Goal: Transaction & Acquisition: Subscribe to service/newsletter

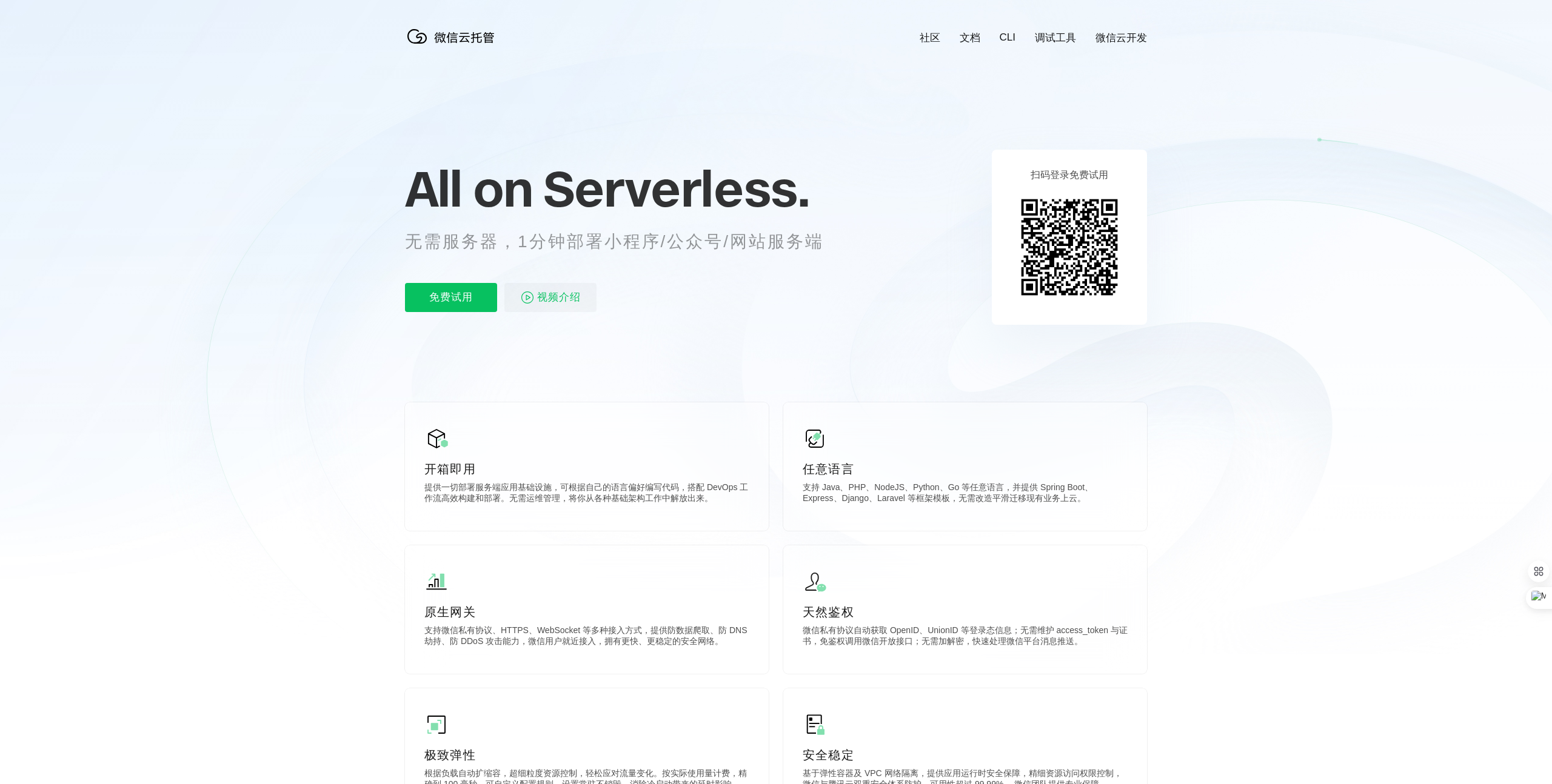
scroll to position [0, 2156]
click at [476, 301] on p "免费试用" at bounding box center [451, 297] width 92 height 29
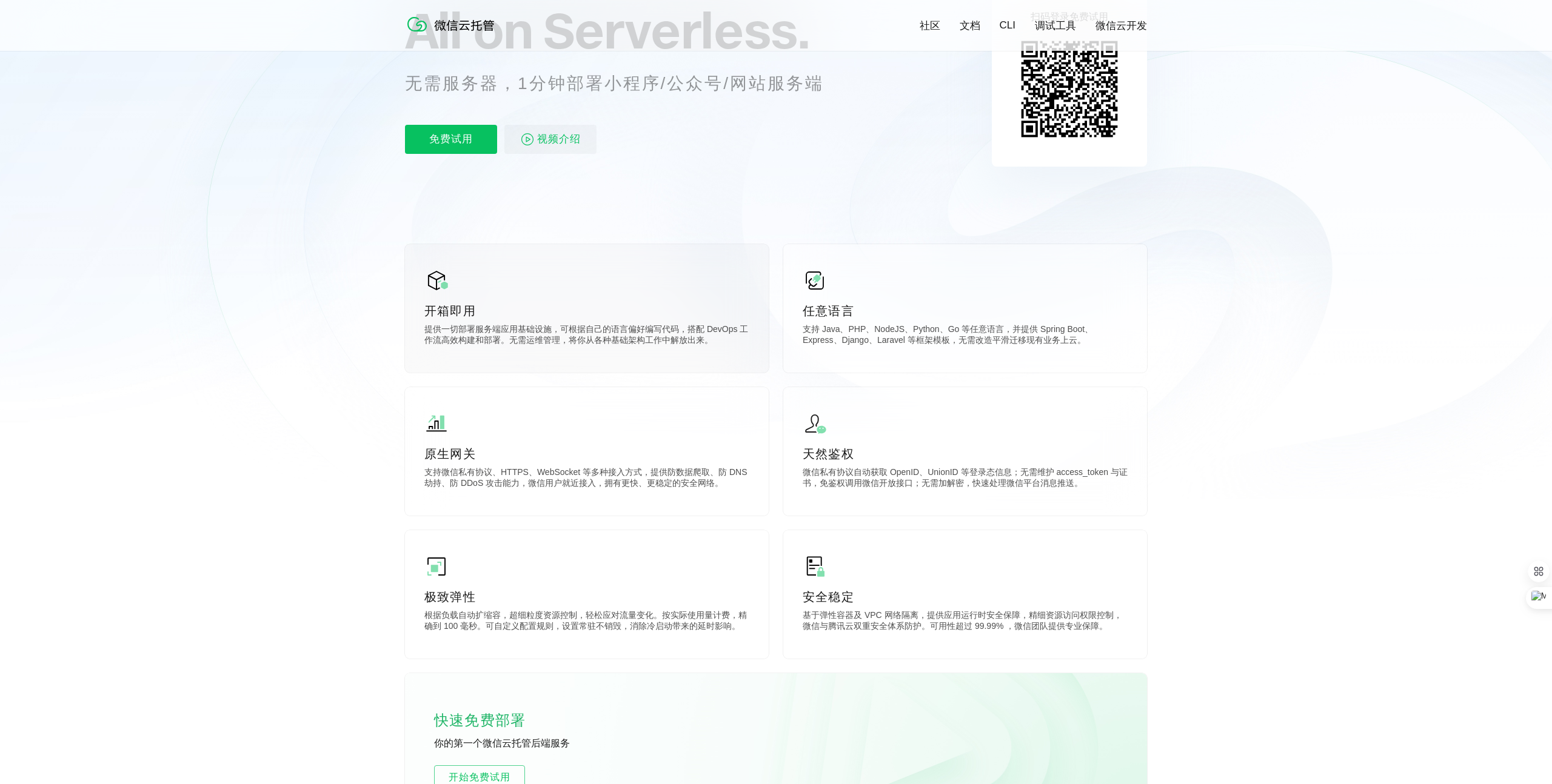
scroll to position [0, 0]
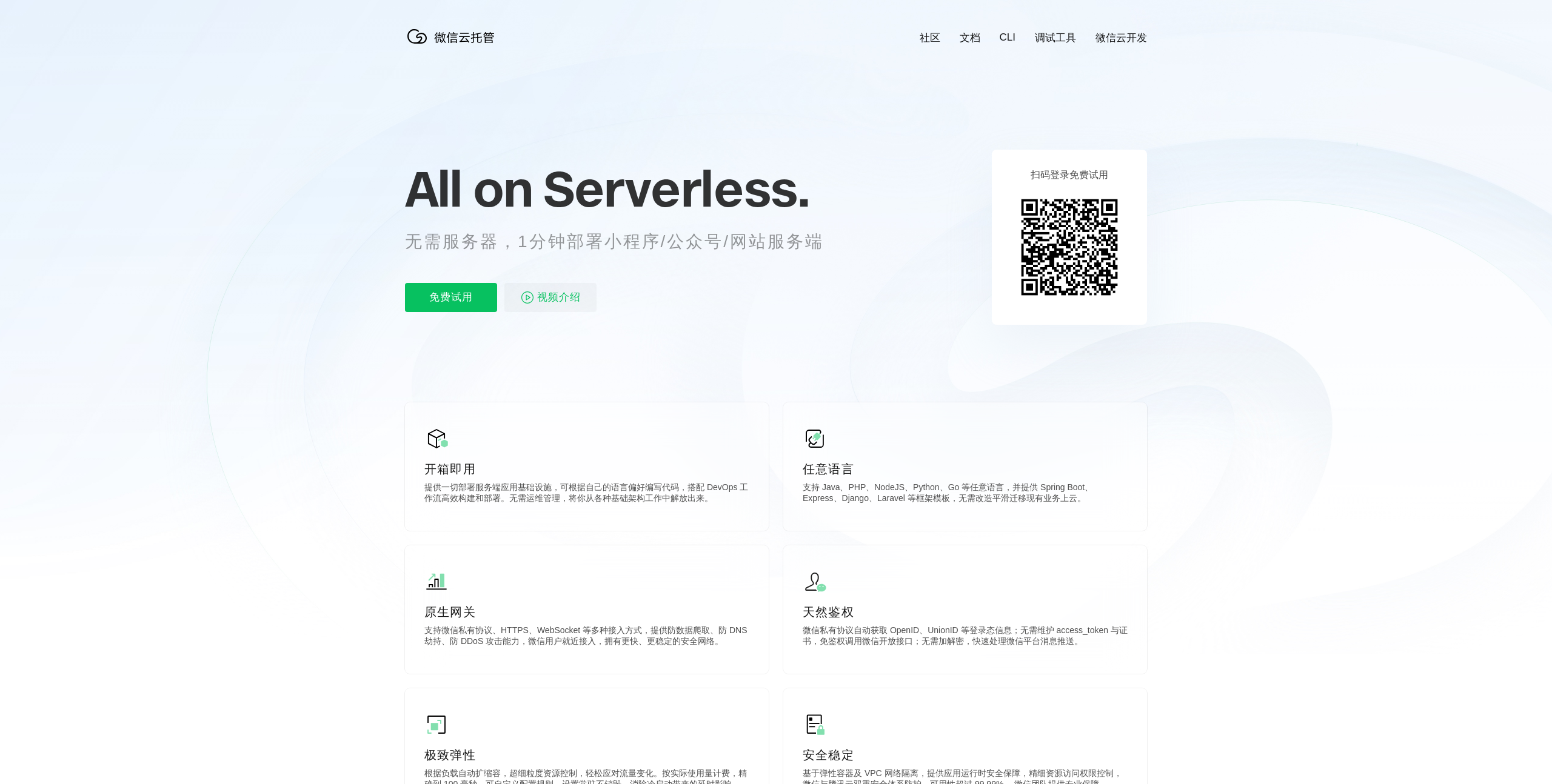
scroll to position [0, 2156]
click at [1071, 175] on p "扫码登录免费试用" at bounding box center [1070, 176] width 78 height 13
click at [451, 295] on p "免费试用" at bounding box center [451, 297] width 92 height 29
click at [789, 158] on span "Serverless." at bounding box center [677, 188] width 266 height 61
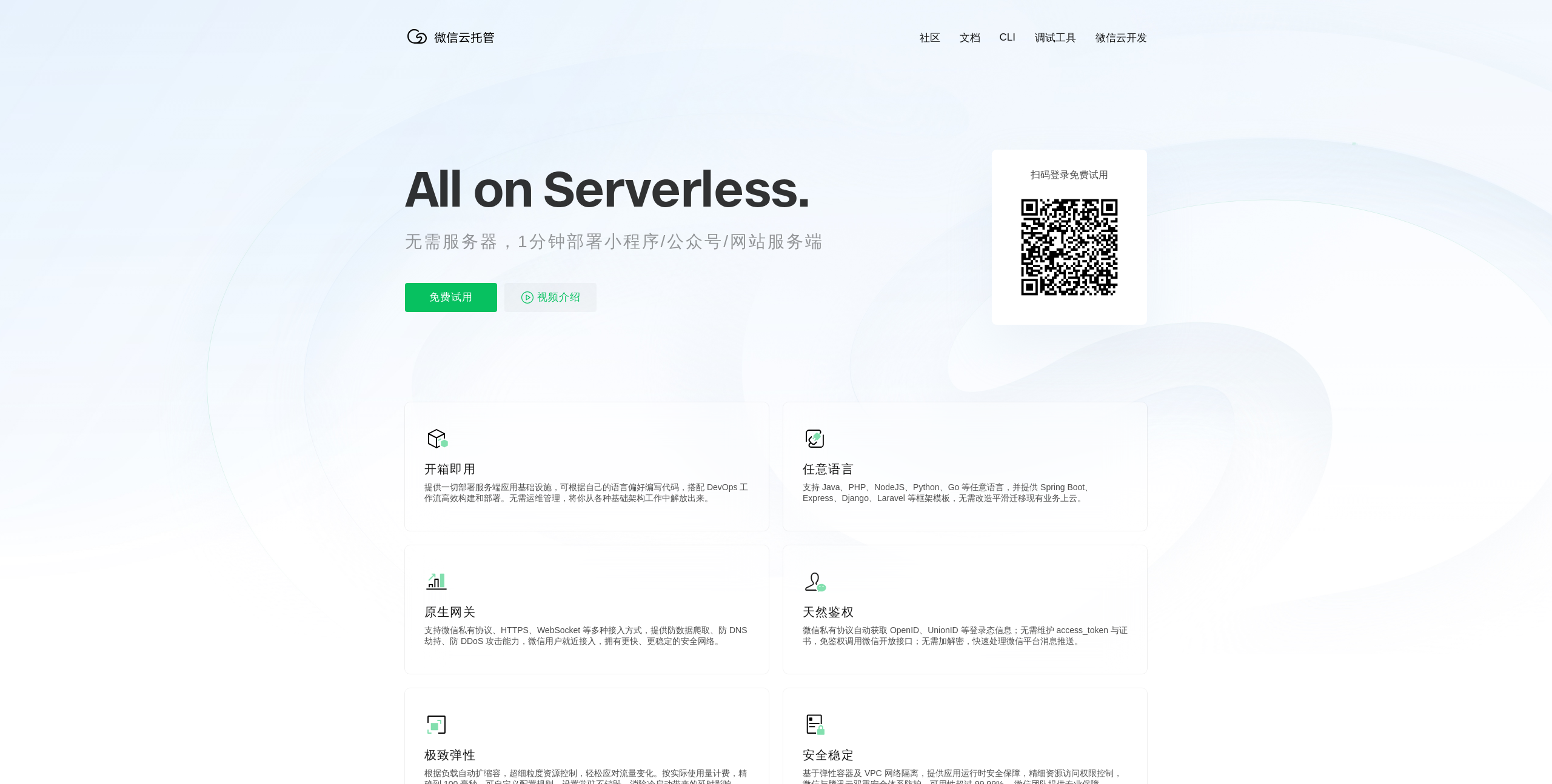
scroll to position [0, 2156]
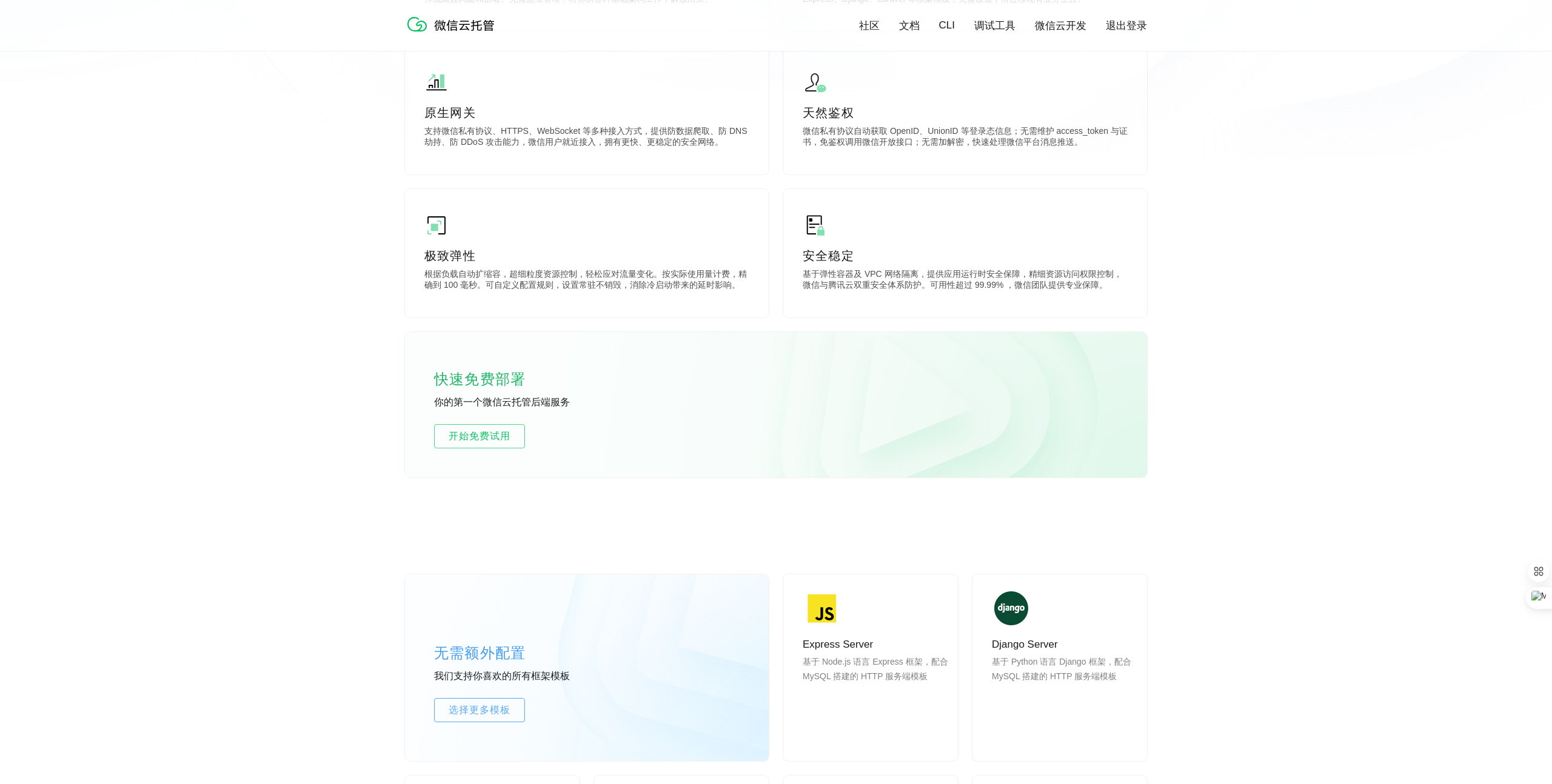
scroll to position [641, 0]
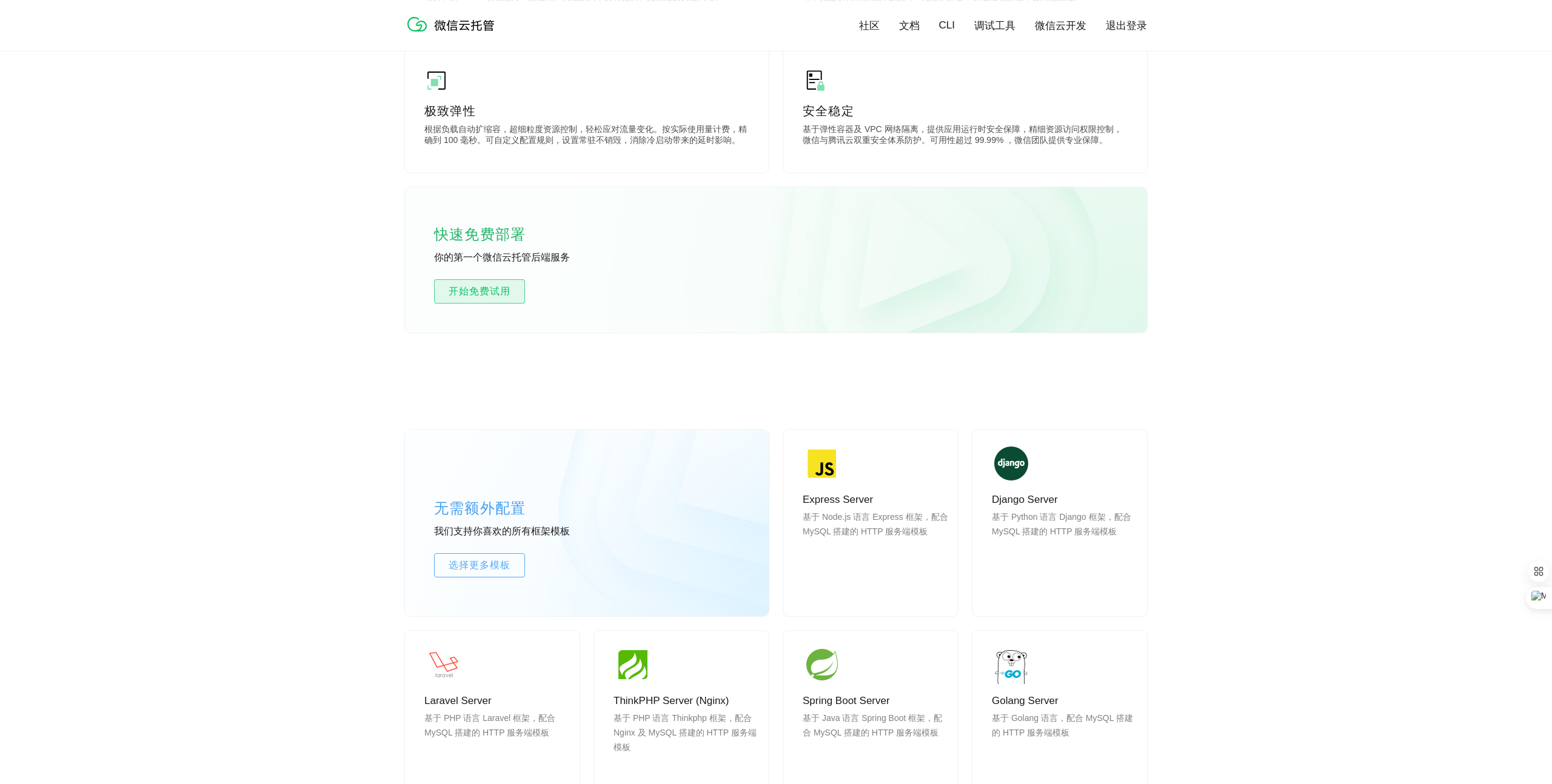
click at [494, 293] on span "开始免费试用" at bounding box center [479, 291] width 90 height 14
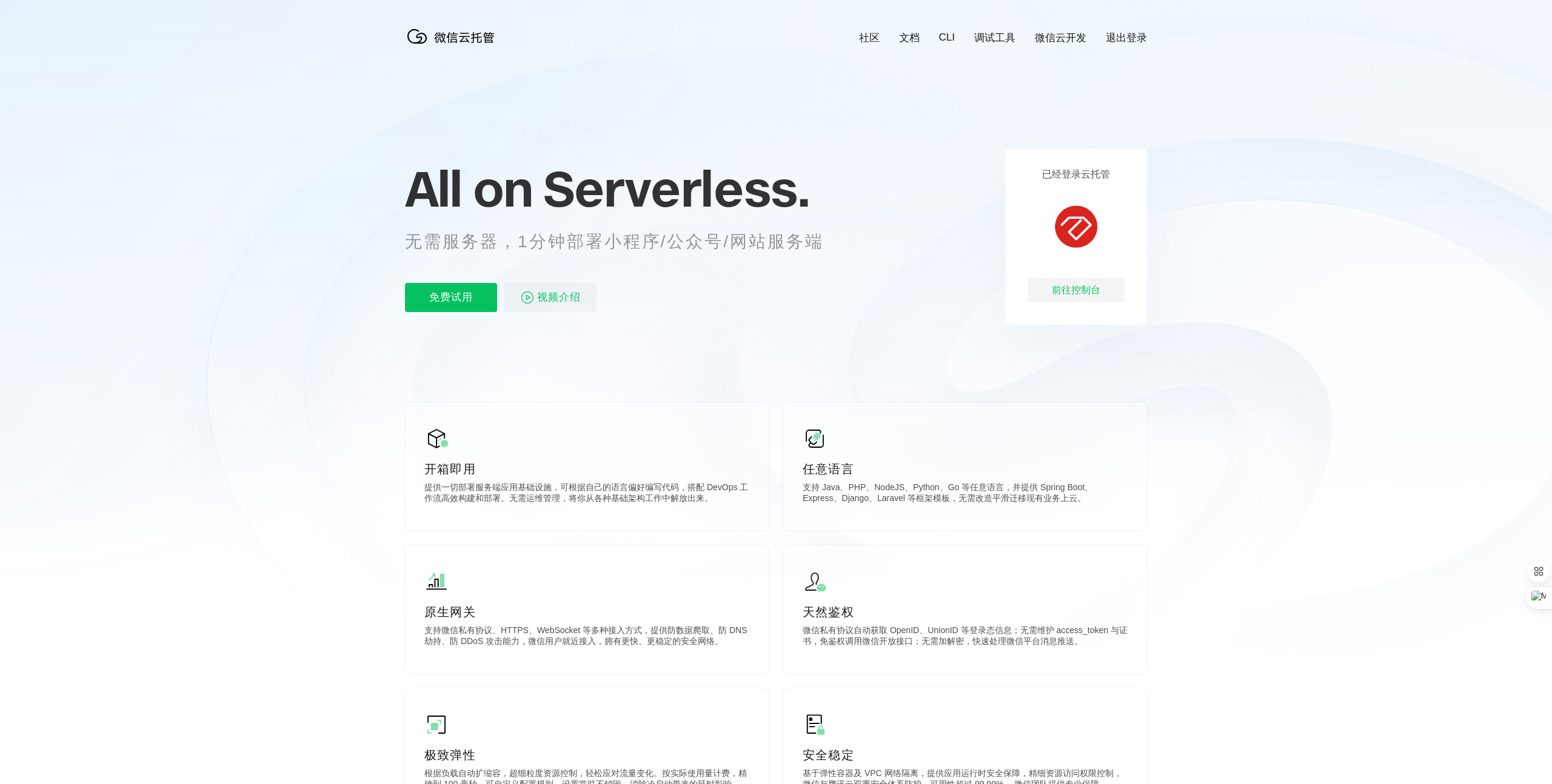
scroll to position [0, 2156]
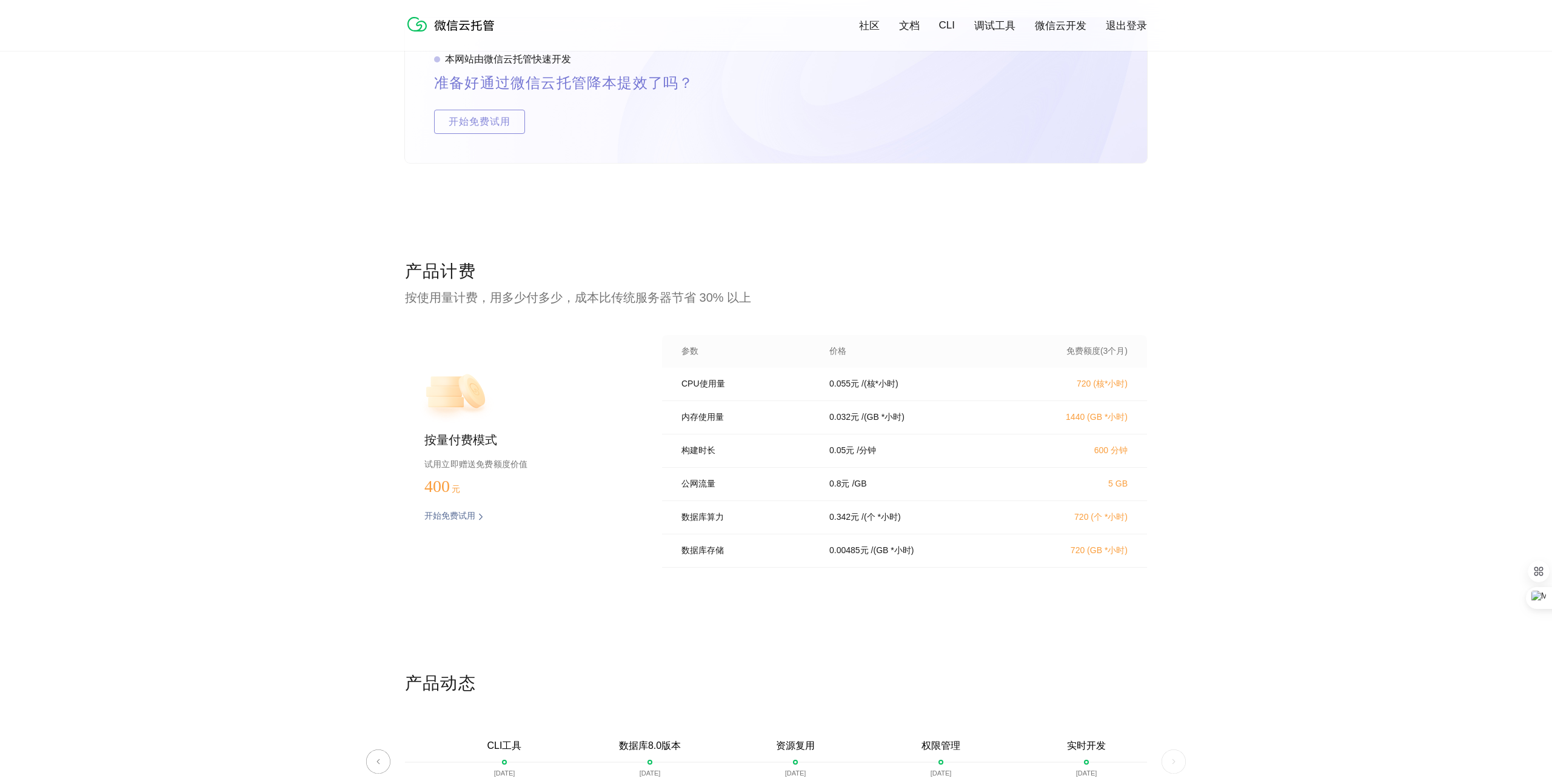
scroll to position [2358, 0]
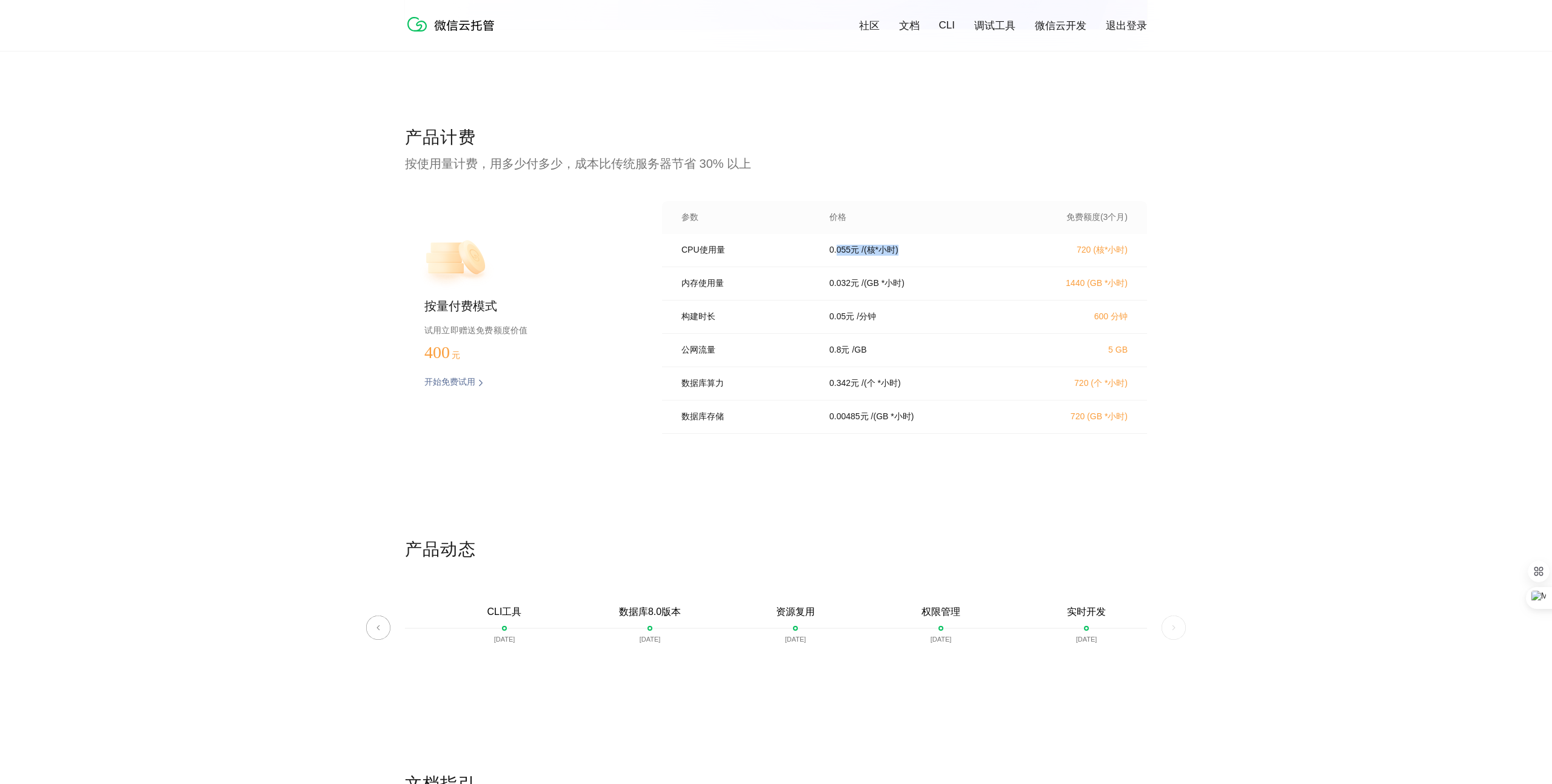
drag, startPoint x: 913, startPoint y: 253, endPoint x: 835, endPoint y: 253, distance: 78.0
click at [835, 253] on div "0.055 元 / (核*小时)" at bounding box center [917, 250] width 204 height 11
click at [907, 254] on div "0.055 元 / (核*小时)" at bounding box center [917, 250] width 204 height 11
drag, startPoint x: 921, startPoint y: 253, endPoint x: 826, endPoint y: 257, distance: 95.1
click at [831, 256] on div "0.055 元 / (核*小时)" at bounding box center [917, 250] width 204 height 11
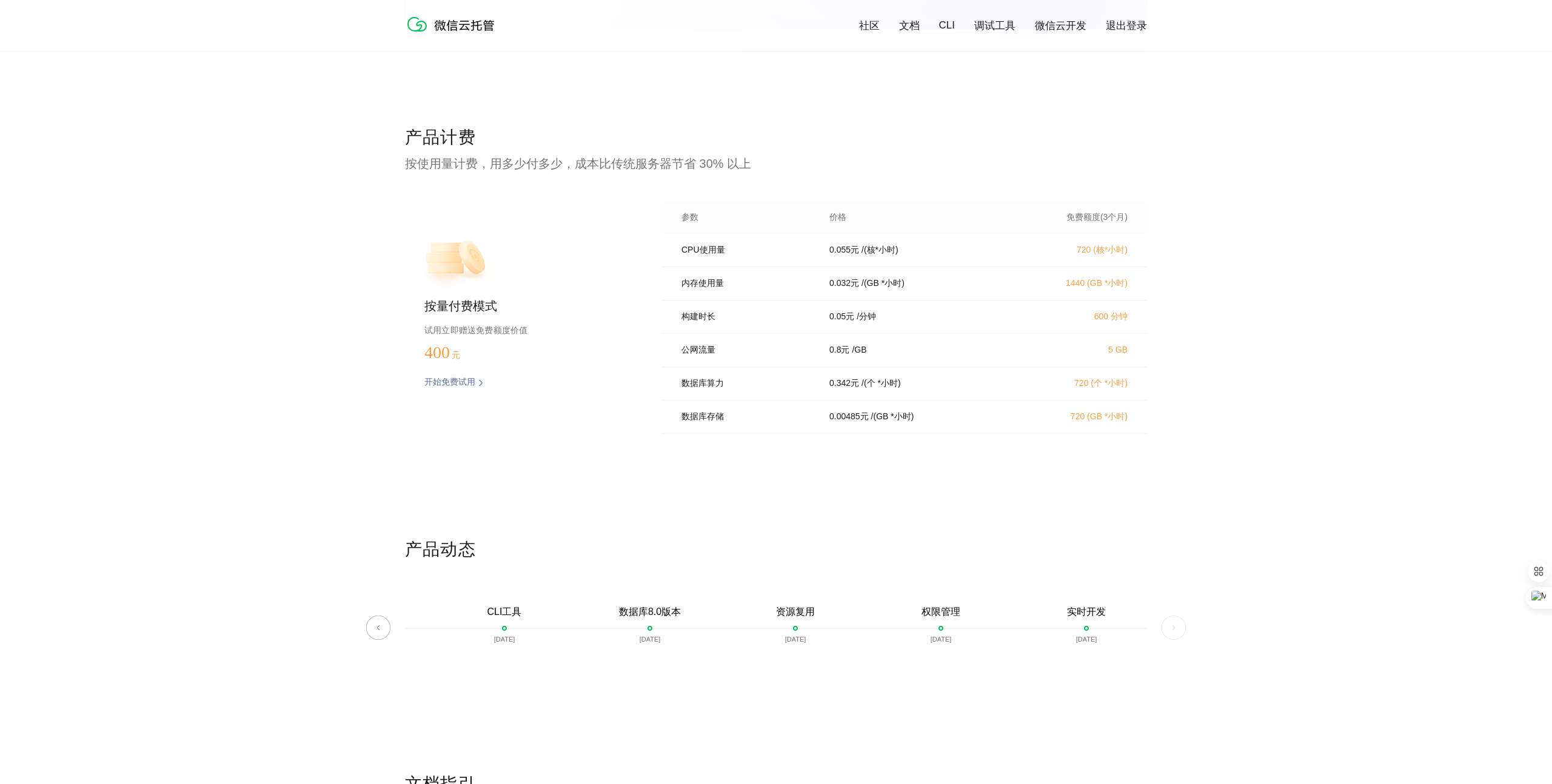
drag, startPoint x: 924, startPoint y: 253, endPoint x: 931, endPoint y: 257, distance: 8.1
click at [924, 253] on div "0.055 元 / (核*小时)" at bounding box center [917, 250] width 204 height 11
drag, startPoint x: 852, startPoint y: 260, endPoint x: 833, endPoint y: 257, distance: 19.2
click at [818, 260] on div "CPU使用量 0.055 元 / (核*小时) 720 (核*小时)" at bounding box center [905, 250] width 485 height 33
click at [978, 254] on div "0.055 元 / (核*小时)" at bounding box center [917, 250] width 204 height 11
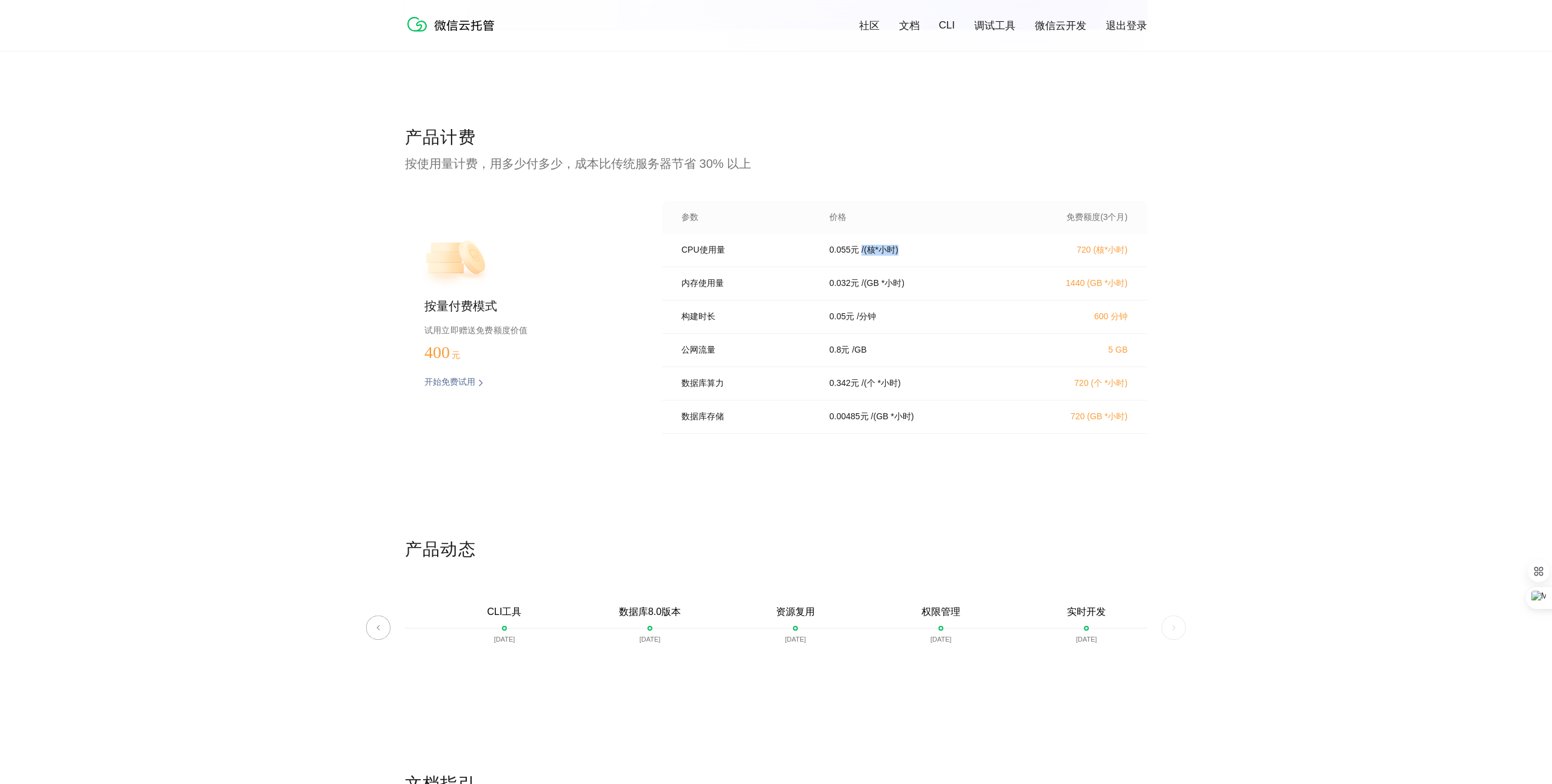
drag, startPoint x: 959, startPoint y: 260, endPoint x: 864, endPoint y: 261, distance: 95.0
click at [860, 260] on div "CPU使用量 0.055 元 / (核*小时) 720 (核*小时)" at bounding box center [905, 250] width 485 height 33
click at [967, 265] on div "CPU使用量 0.055 元 / (核*小时) 720 (核*小时)" at bounding box center [905, 250] width 485 height 33
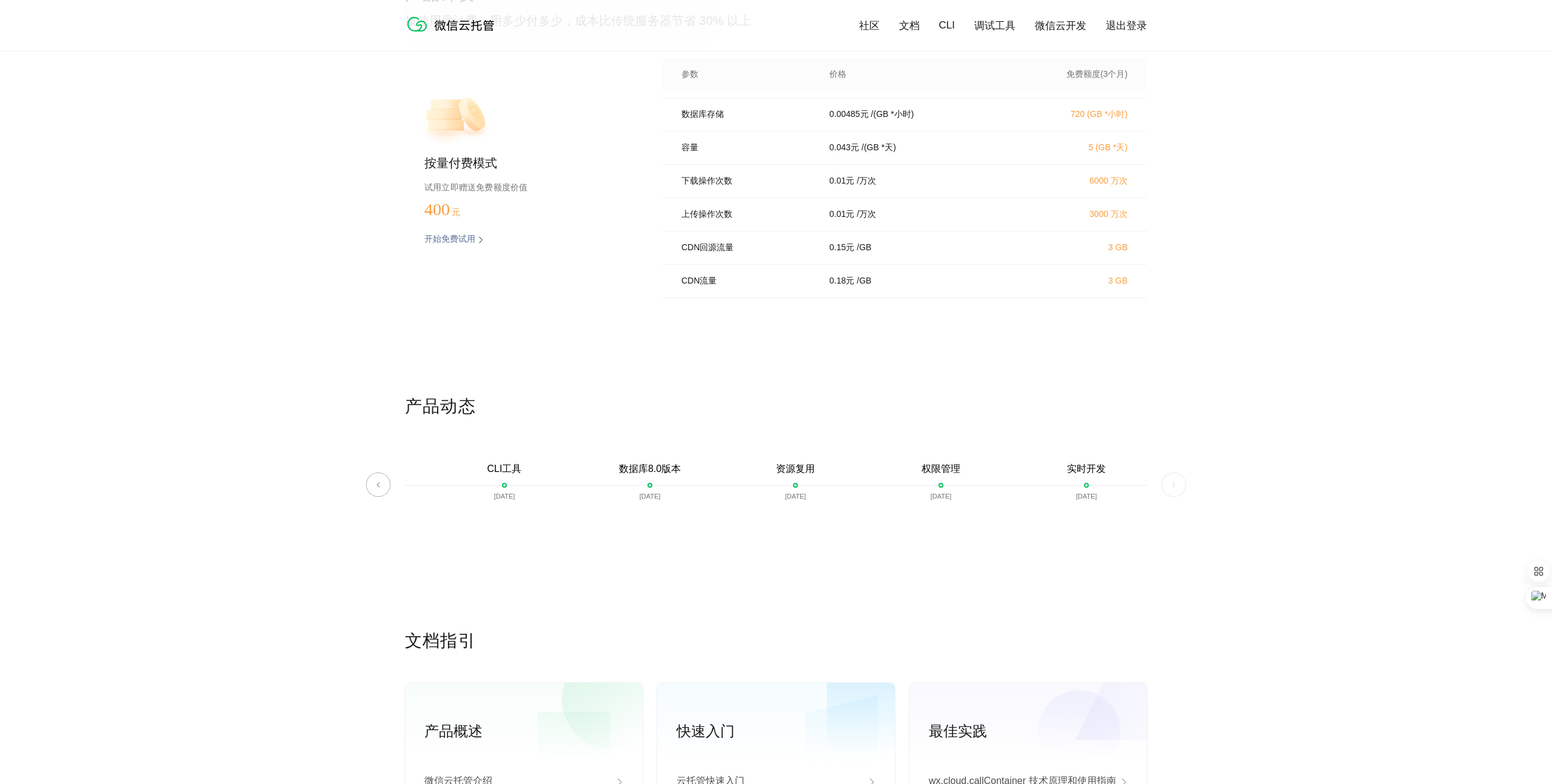
scroll to position [2380, 0]
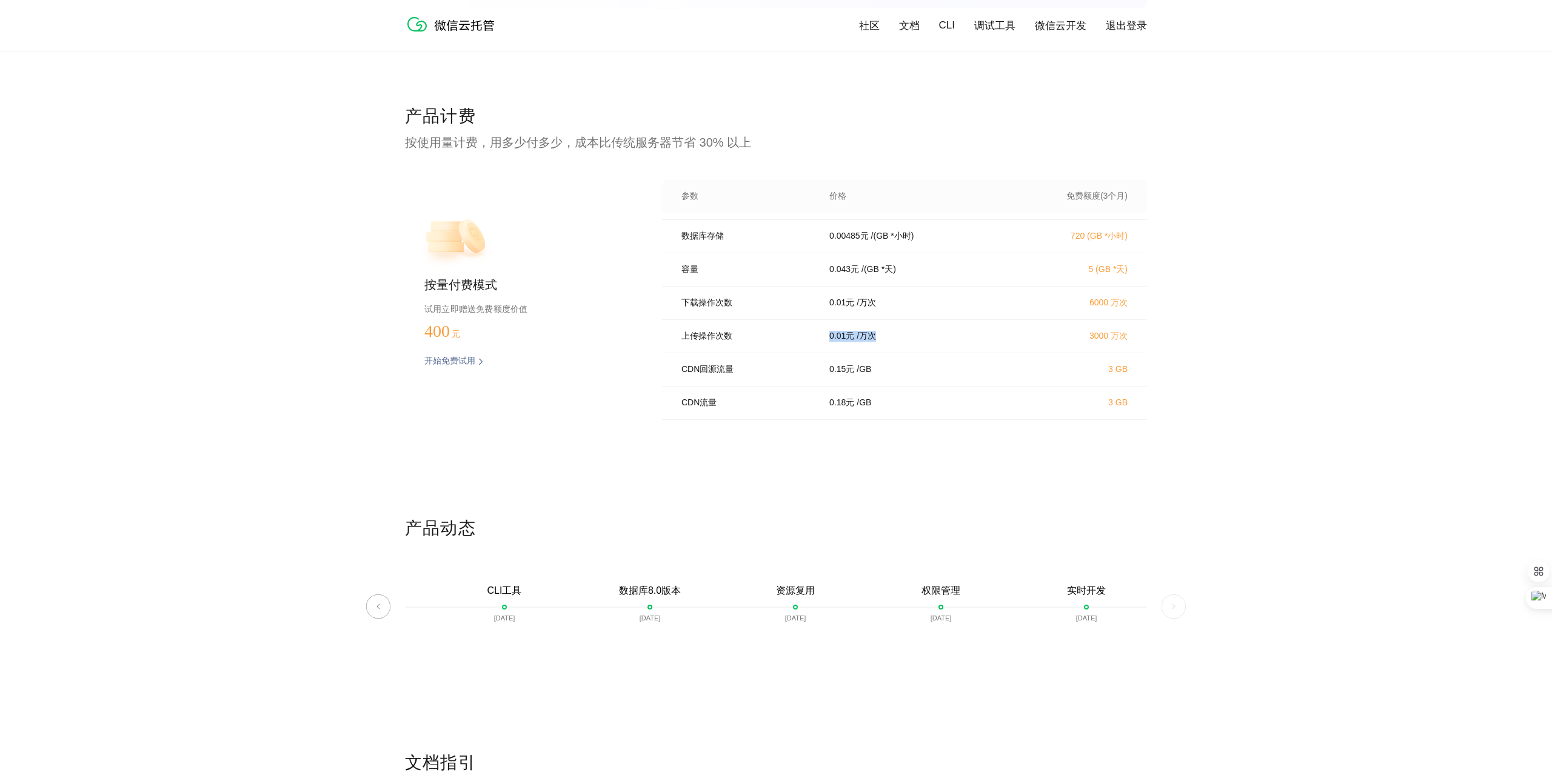
drag, startPoint x: 830, startPoint y: 337, endPoint x: 908, endPoint y: 334, distance: 78.1
click at [905, 337] on div "0.01 元 / 万次" at bounding box center [917, 337] width 204 height 11
drag, startPoint x: 920, startPoint y: 272, endPoint x: 822, endPoint y: 268, distance: 98.1
click at [822, 268] on div "容量 0.043 元 / (GB *天) 5 (GB *天)" at bounding box center [905, 270] width 485 height 33
click at [895, 233] on p "/ (GB *小时)" at bounding box center [893, 237] width 43 height 11
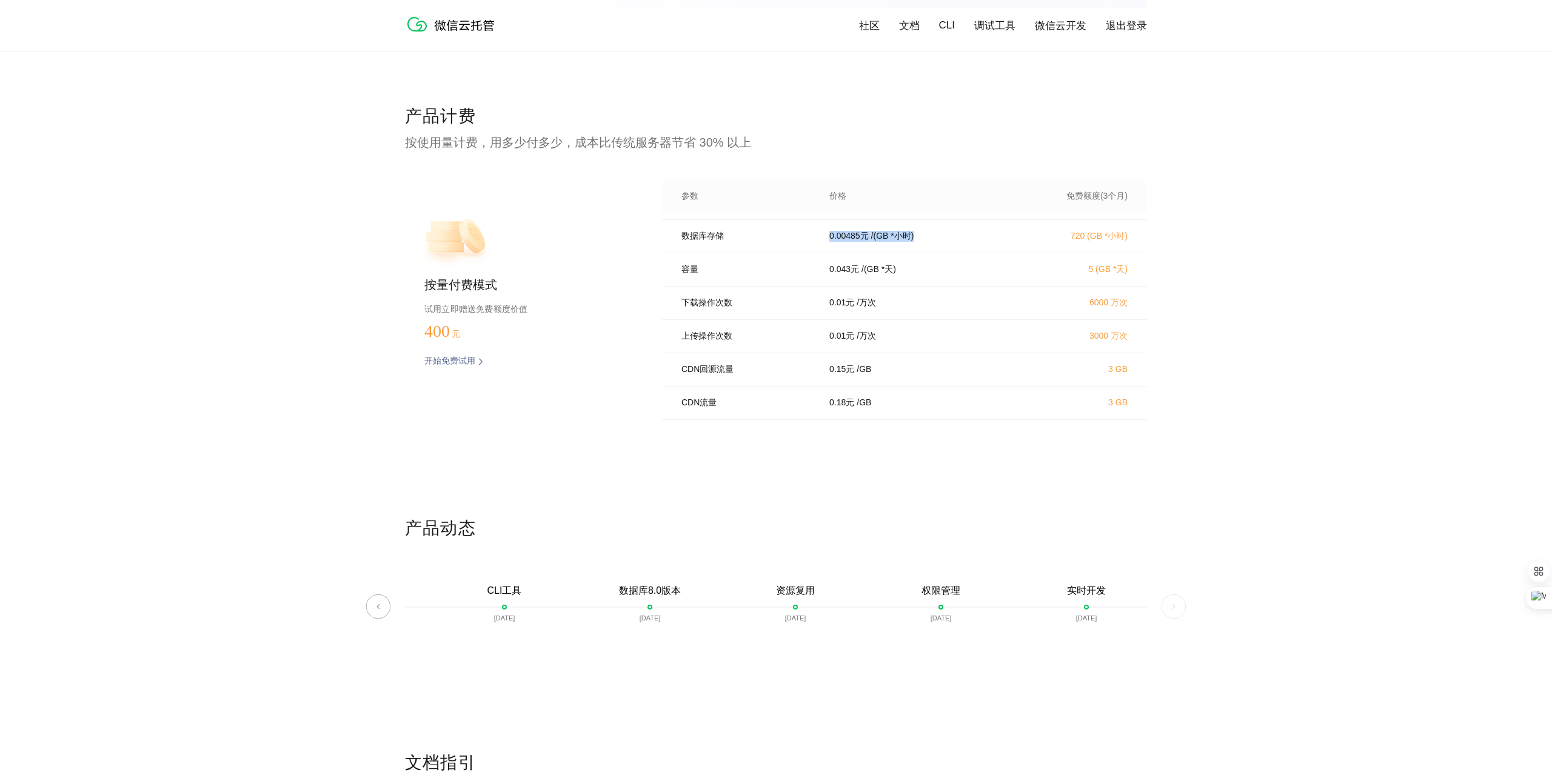
drag, startPoint x: 928, startPoint y: 231, endPoint x: 828, endPoint y: 233, distance: 100.0
click at [828, 233] on div "0.00485 元 / ([GEOGRAPHIC_DATA] *小时)" at bounding box center [917, 237] width 204 height 11
click at [894, 231] on p "/ (GB *小时)" at bounding box center [893, 237] width 43 height 11
drag, startPoint x: 929, startPoint y: 231, endPoint x: 830, endPoint y: 234, distance: 99.0
click at [830, 234] on div "0.00485 元 / ([GEOGRAPHIC_DATA] *小时)" at bounding box center [917, 237] width 204 height 11
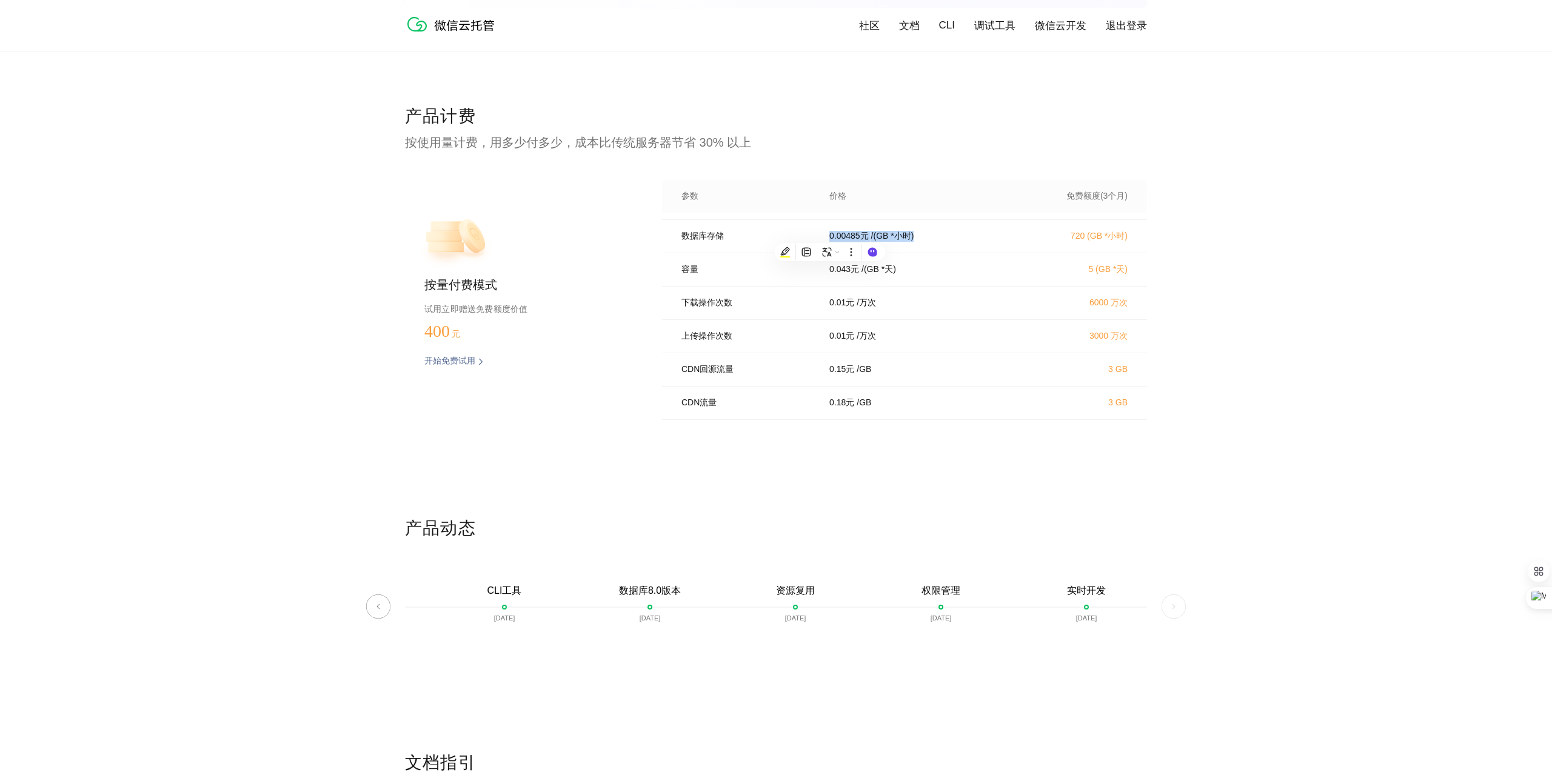
click at [898, 231] on p "/ (GB *小时)" at bounding box center [893, 237] width 43 height 11
drag, startPoint x: 947, startPoint y: 230, endPoint x: 829, endPoint y: 234, distance: 118.1
click at [829, 234] on div "0.00485 元 / ([GEOGRAPHIC_DATA] *小时)" at bounding box center [917, 237] width 204 height 11
click at [887, 233] on p "/ (GB *小时)" at bounding box center [893, 237] width 43 height 11
drag, startPoint x: 877, startPoint y: 234, endPoint x: 812, endPoint y: 234, distance: 65.0
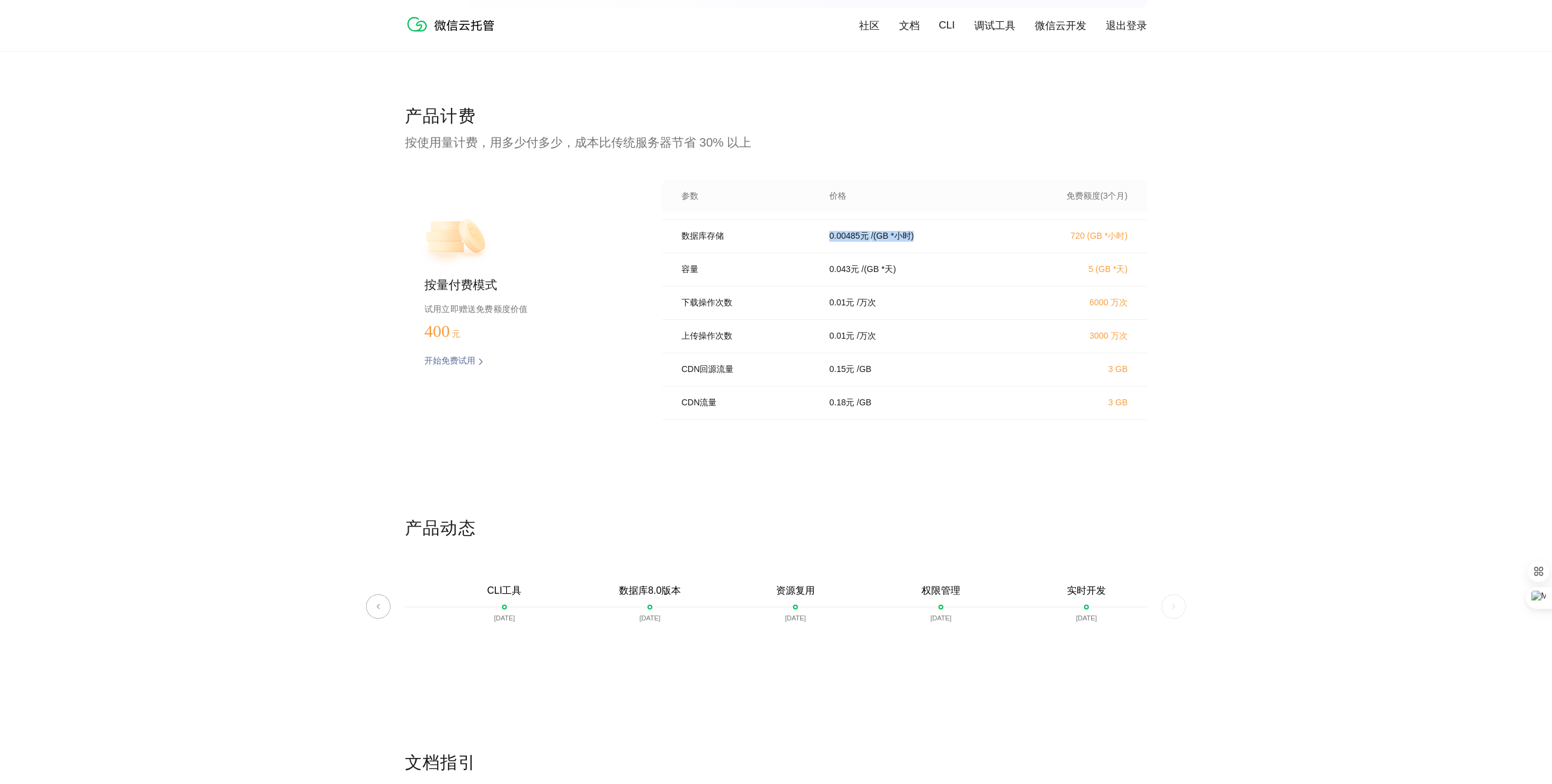
click at [812, 234] on div "数据库存储 0.00485 元 / (GB *小时) 720 (GB *小时)" at bounding box center [905, 237] width 485 height 33
click at [775, 234] on p "数据库存储" at bounding box center [746, 237] width 131 height 11
drag, startPoint x: 826, startPoint y: 234, endPoint x: 941, endPoint y: 234, distance: 115.0
click at [936, 235] on div "数据库存储 0.00485 元 / (GB *小时) 720 (GB *小时)" at bounding box center [905, 237] width 485 height 33
click at [946, 233] on div "0.00485 元 / ([GEOGRAPHIC_DATA] *小时)" at bounding box center [917, 237] width 204 height 11
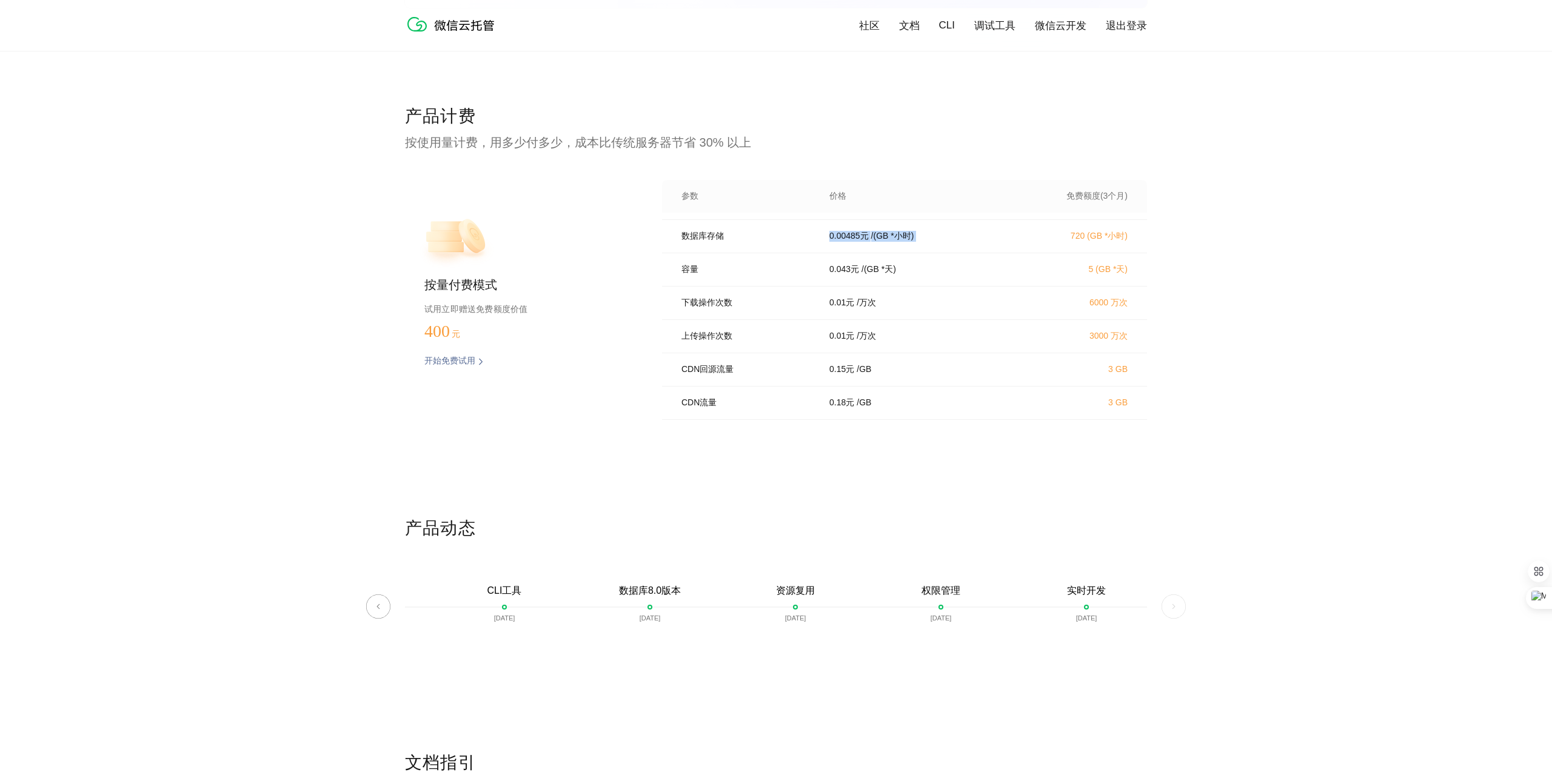
drag, startPoint x: 946, startPoint y: 233, endPoint x: 809, endPoint y: 234, distance: 137.0
click at [809, 234] on div "数据库存储 0.00485 元 / (GB *小时) 720 (GB *小时)" at bounding box center [905, 237] width 485 height 33
click at [936, 231] on div "0.00485 元 / ([GEOGRAPHIC_DATA] *小时)" at bounding box center [917, 237] width 204 height 11
drag, startPoint x: 902, startPoint y: 230, endPoint x: 799, endPoint y: 234, distance: 103.1
click at [799, 234] on div "数据库存储 0.00485 元 / (GB *小时) 720 (GB *小时)" at bounding box center [905, 237] width 485 height 33
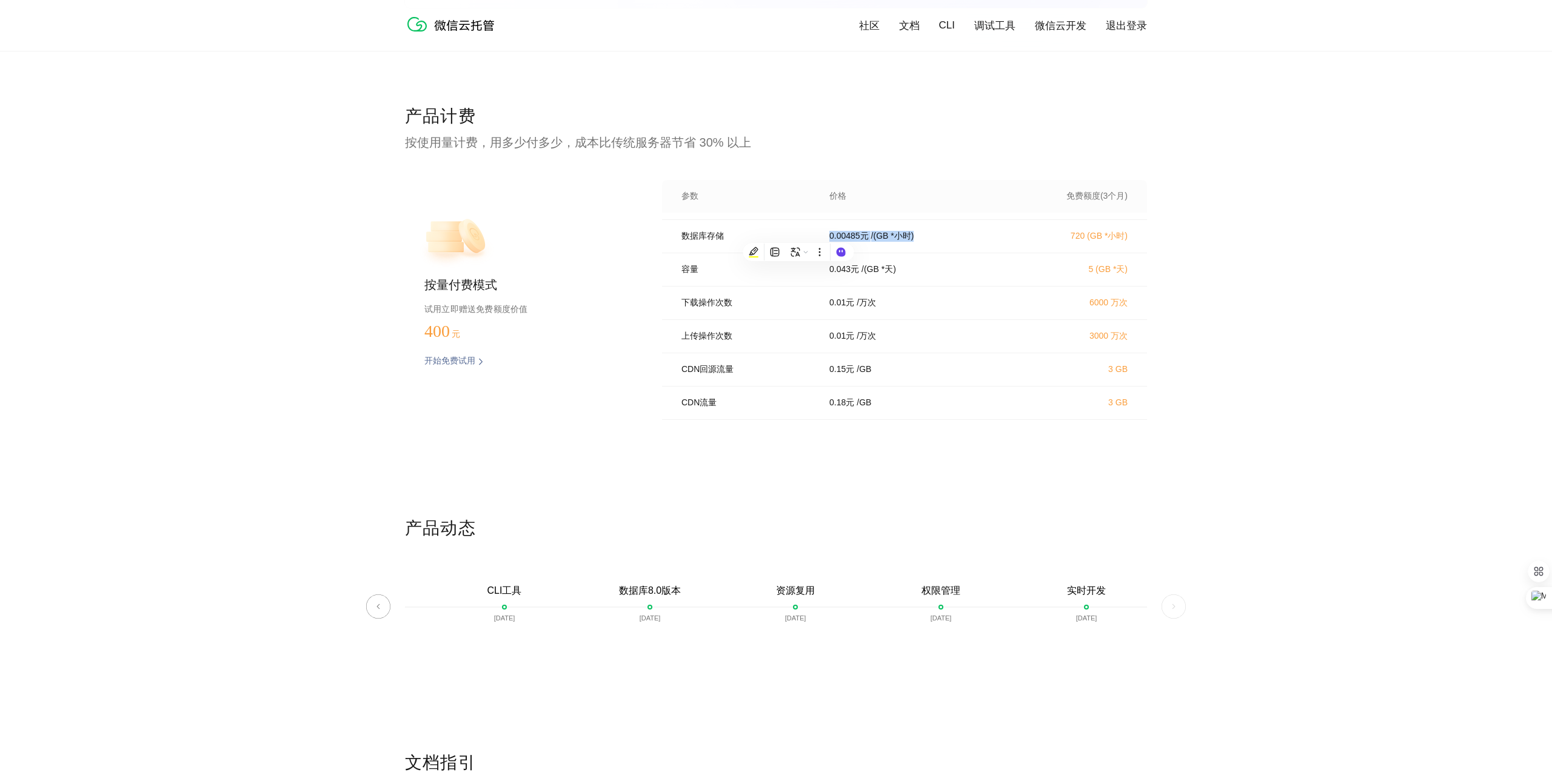
click at [947, 234] on div "0.00485 元 / ([GEOGRAPHIC_DATA] *小时)" at bounding box center [917, 237] width 204 height 11
drag, startPoint x: 842, startPoint y: 234, endPoint x: 803, endPoint y: 234, distance: 39.0
click at [805, 234] on div "数据库存储 0.00485 元 / (GB *小时) 720 (GB *小时)" at bounding box center [905, 237] width 485 height 33
click at [965, 235] on div "0.00485 元 / ([GEOGRAPHIC_DATA] *小时)" at bounding box center [917, 237] width 204 height 11
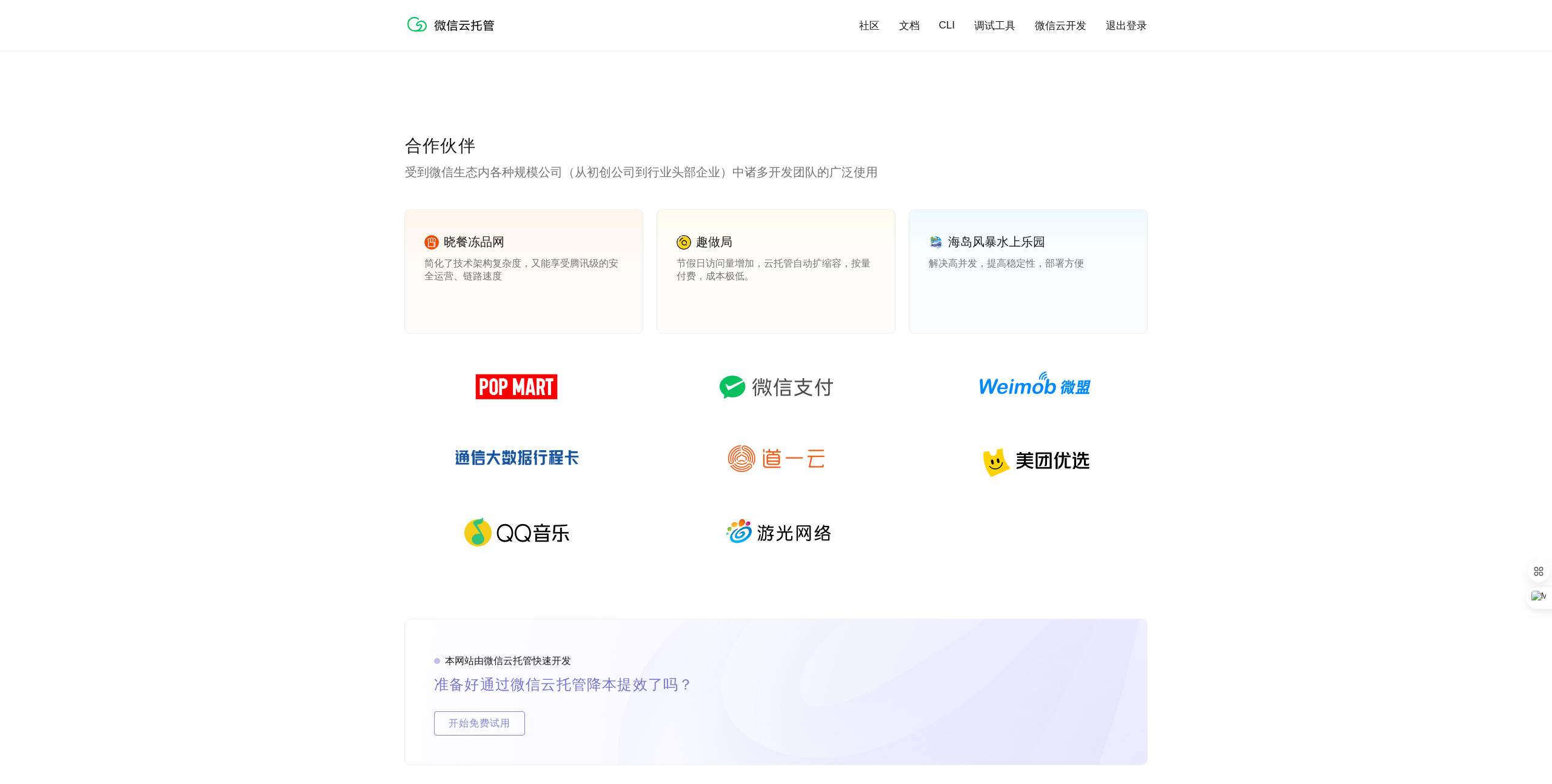
scroll to position [1300, 0]
